Goal: Information Seeking & Learning: Learn about a topic

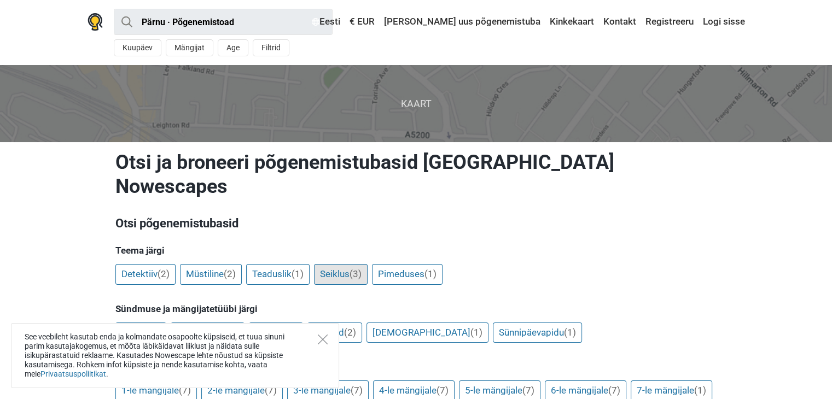
click at [336, 264] on link "Seiklus (3)" at bounding box center [341, 274] width 54 height 21
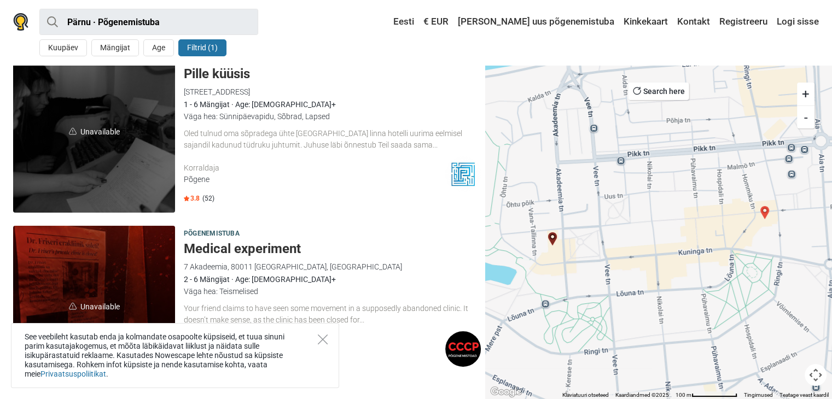
scroll to position [55, 0]
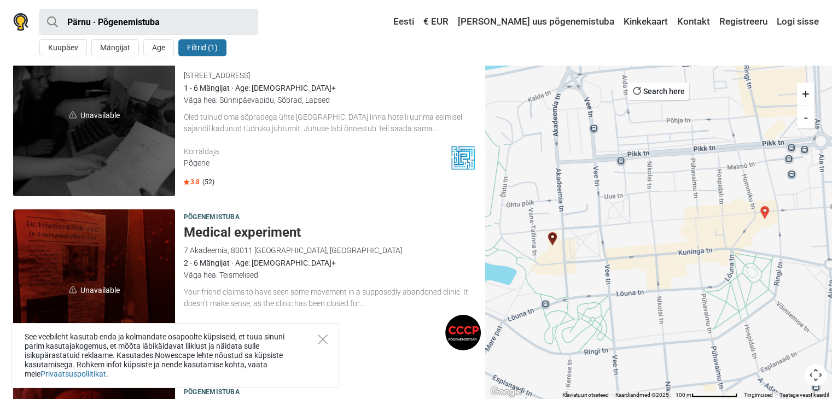
click at [218, 217] on span "Põgenemistuba" at bounding box center [212, 218] width 56 height 12
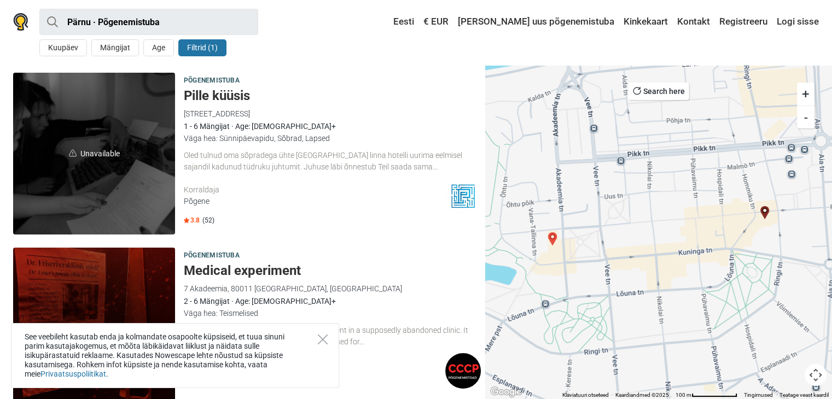
scroll to position [0, 0]
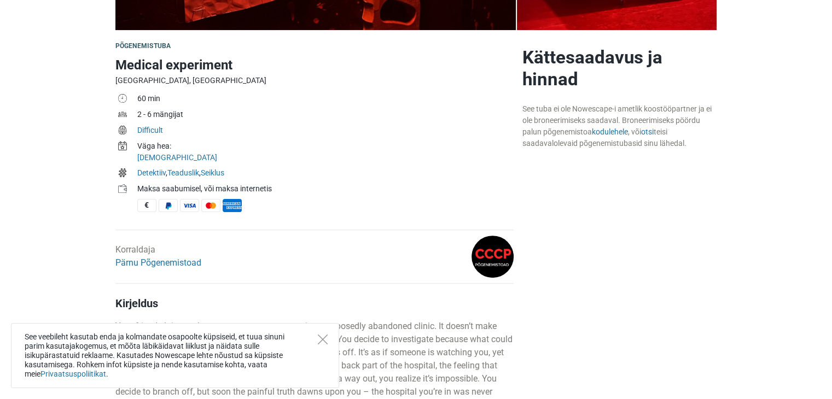
scroll to position [219, 0]
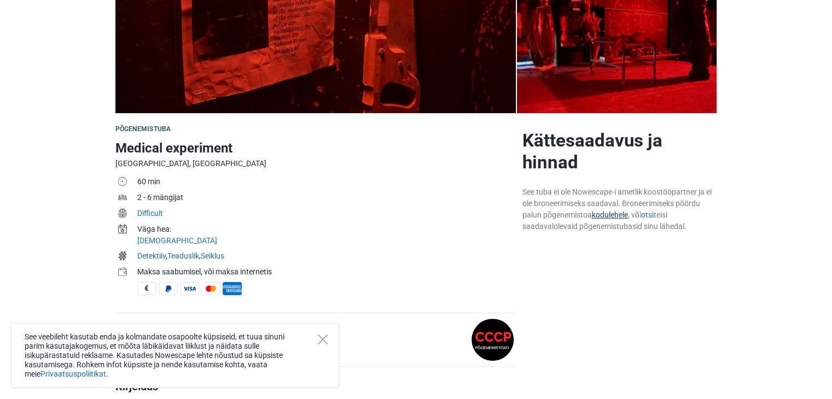
click at [606, 214] on link "kodulehele" at bounding box center [610, 215] width 36 height 9
